Goal: Task Accomplishment & Management: Use online tool/utility

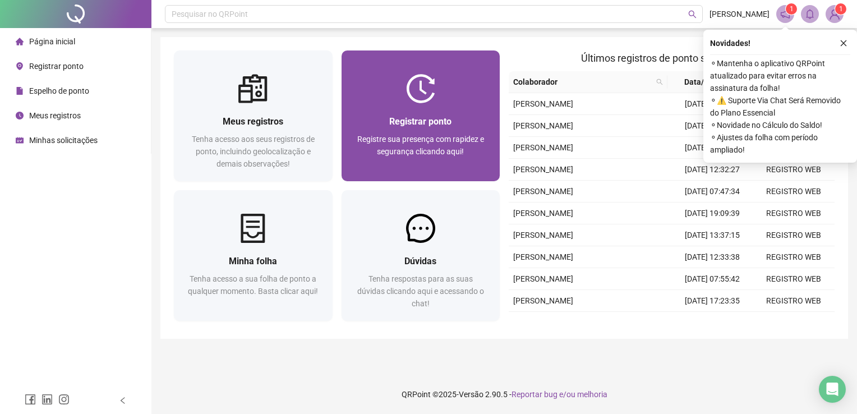
click at [459, 135] on span "Registre sua presença com rapidez e segurança clicando aqui!" at bounding box center [420, 145] width 127 height 21
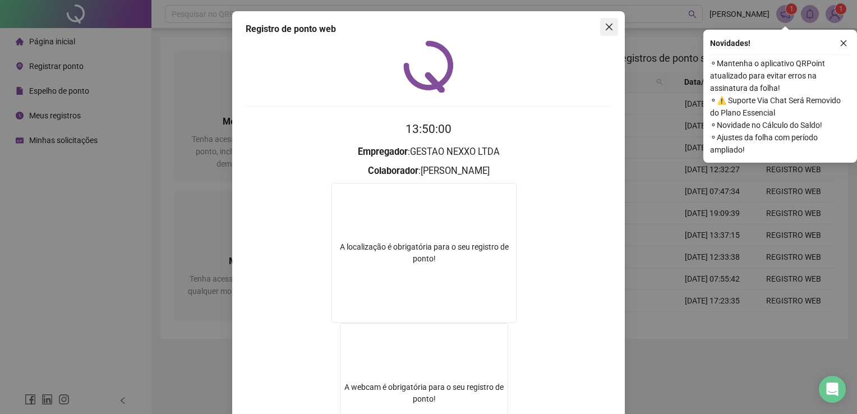
click at [612, 21] on button "Close" at bounding box center [609, 27] width 18 height 18
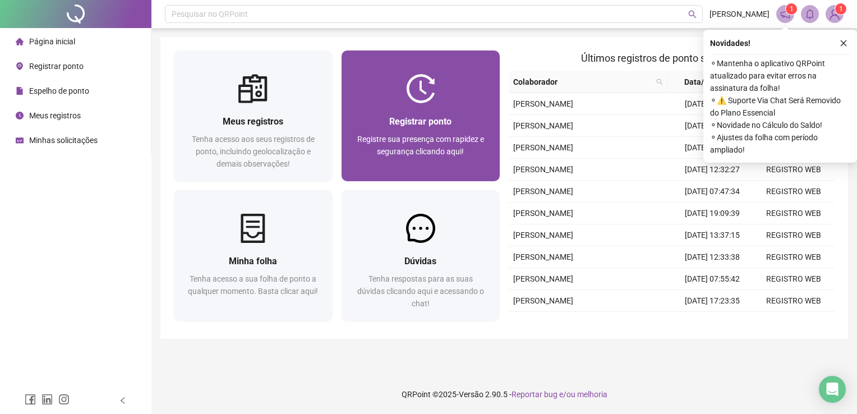
click at [448, 128] on div "Registrar ponto Registre sua presença com rapidez e segurança clicando aqui!" at bounding box center [421, 142] width 132 height 56
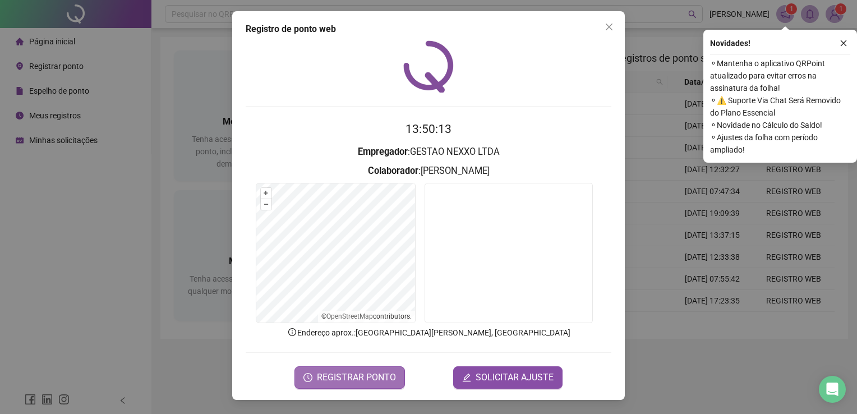
click at [376, 372] on span "REGISTRAR PONTO" at bounding box center [356, 377] width 79 height 13
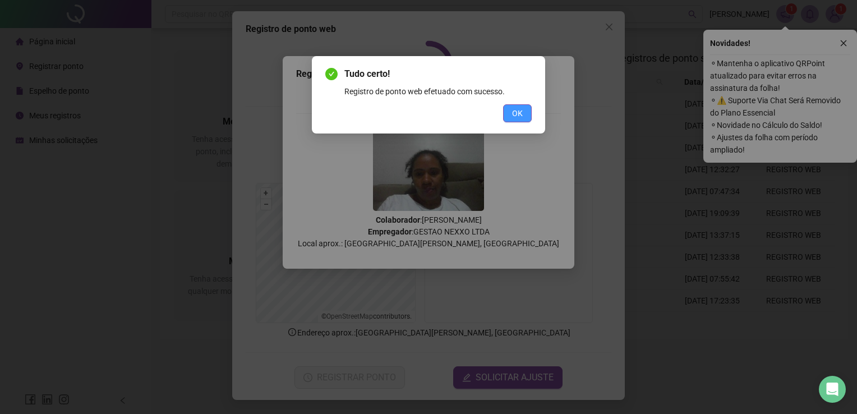
click at [524, 114] on button "OK" at bounding box center [517, 113] width 29 height 18
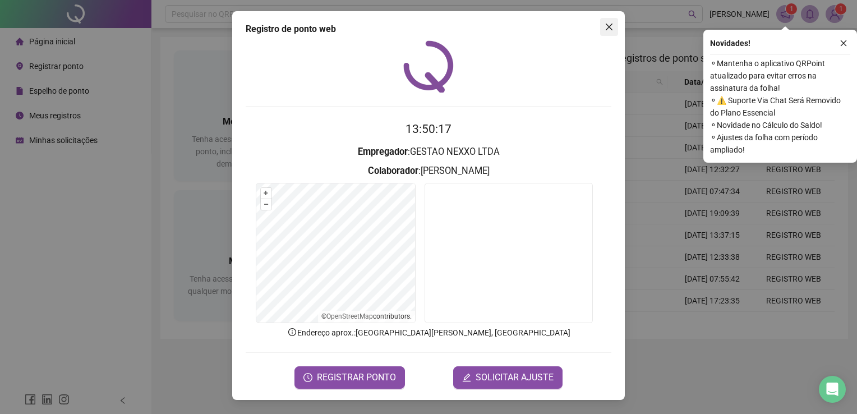
click at [615, 30] on span "Close" at bounding box center [609, 26] width 18 height 9
